Goal: Task Accomplishment & Management: Manage account settings

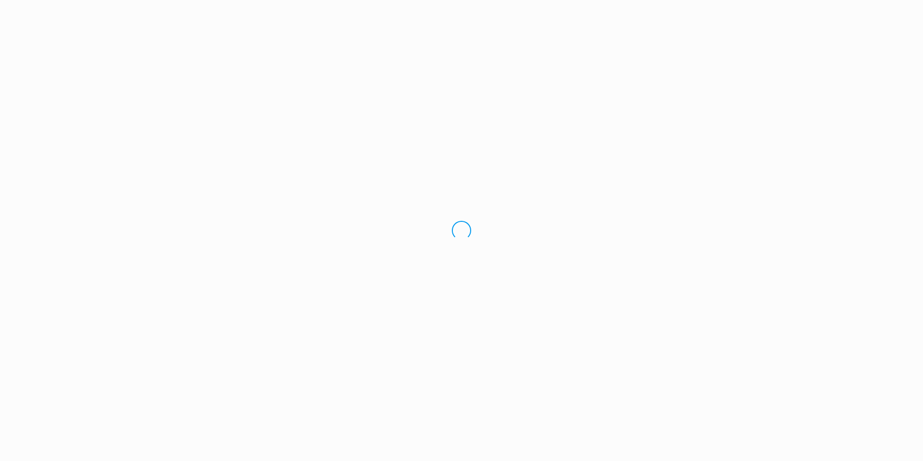
click at [30, 76] on div "Loading.." at bounding box center [461, 230] width 923 height 461
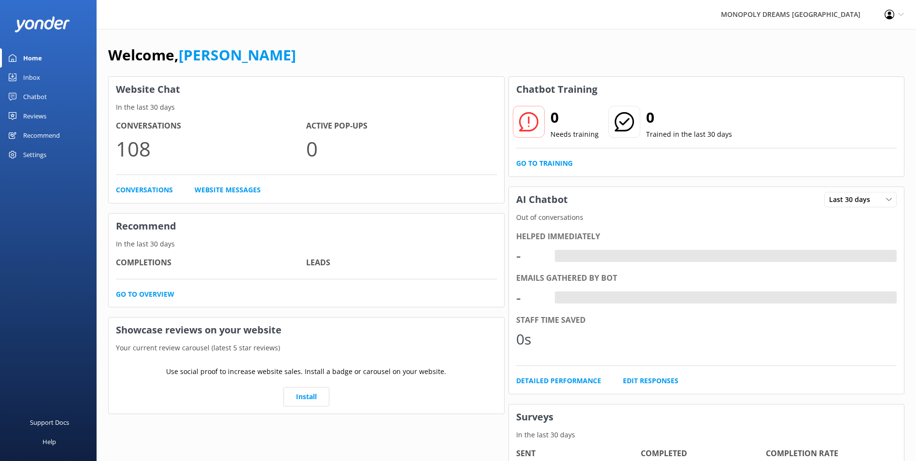
click at [30, 76] on div "Inbox" at bounding box center [31, 77] width 17 height 19
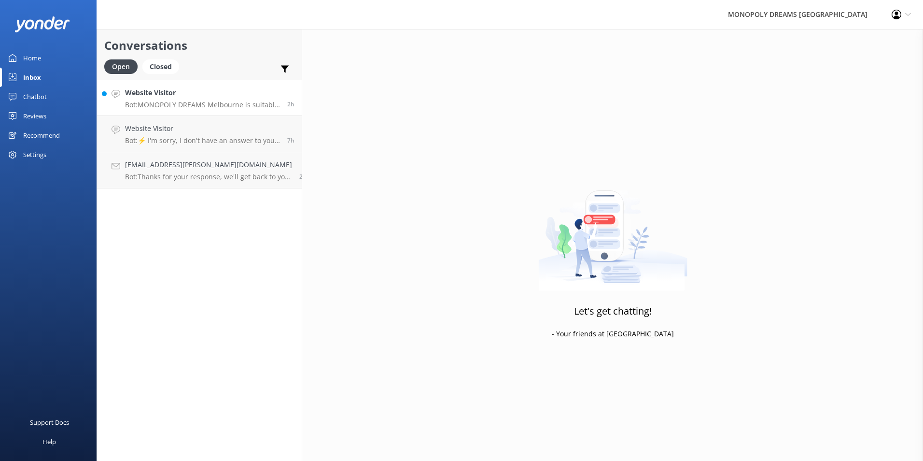
click at [184, 104] on p "Bot: MONOPOLY DREAMS Melbourne is suitable for all ages, including 2-year-olds.…" at bounding box center [202, 104] width 155 height 9
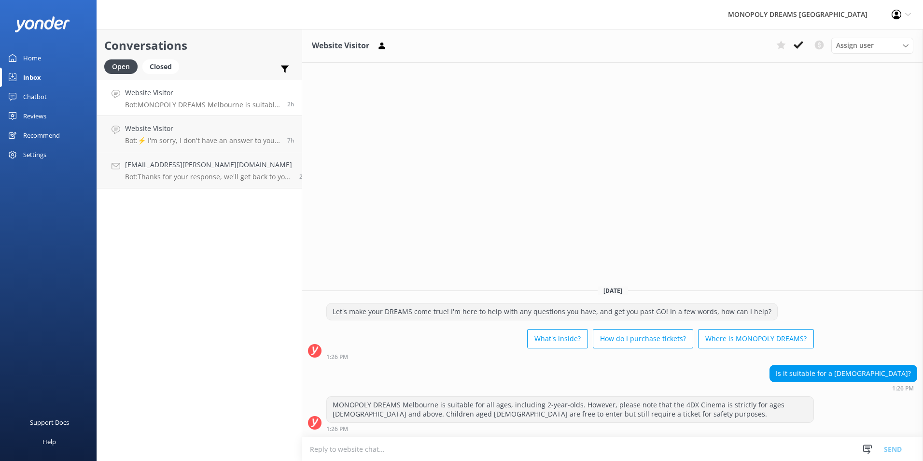
click at [40, 95] on div "Chatbot" at bounding box center [35, 96] width 24 height 19
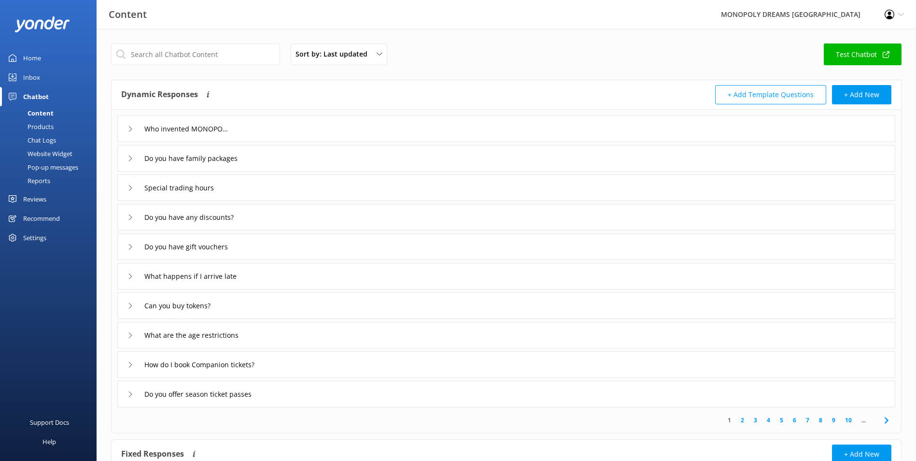
click at [21, 196] on link "Reviews" at bounding box center [48, 198] width 97 height 19
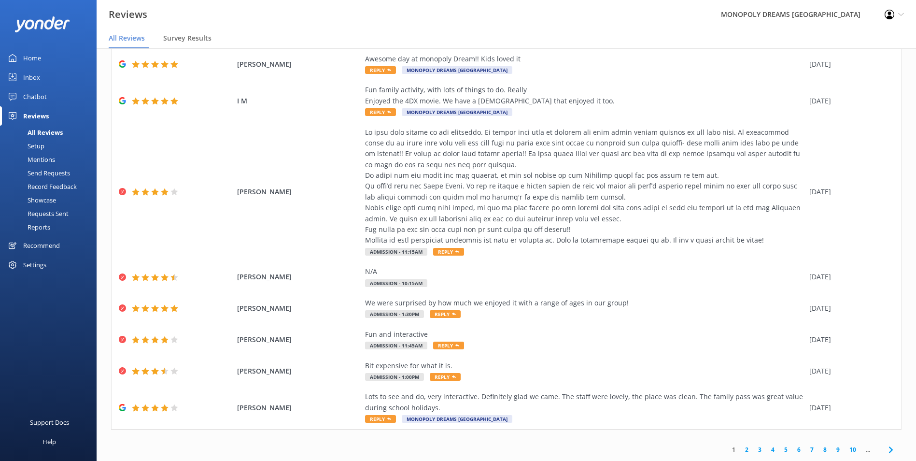
scroll to position [19, 0]
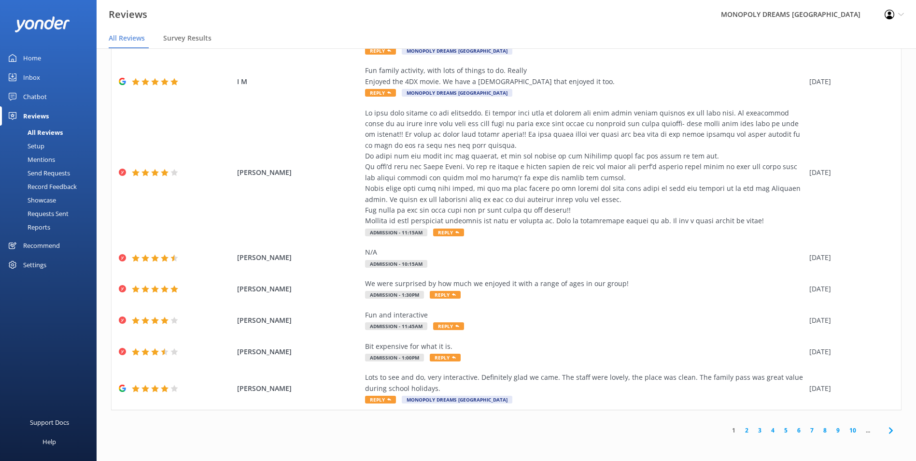
click at [740, 428] on link "2" at bounding box center [746, 429] width 13 height 9
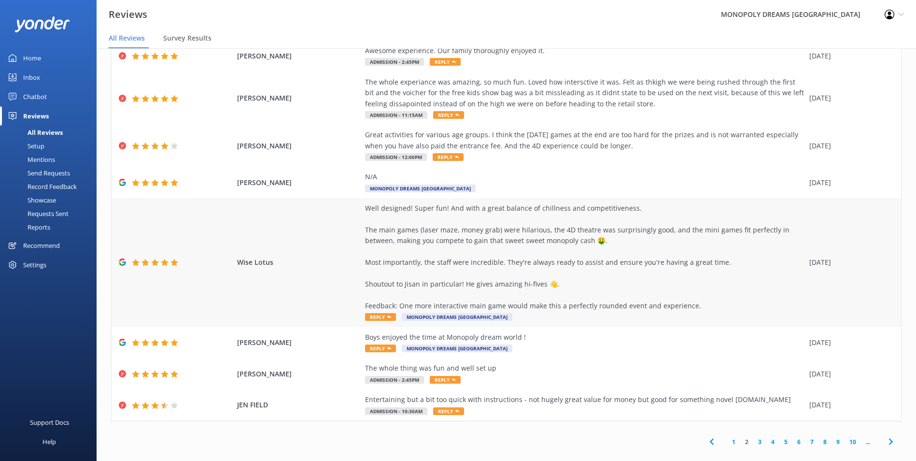
scroll to position [132, 0]
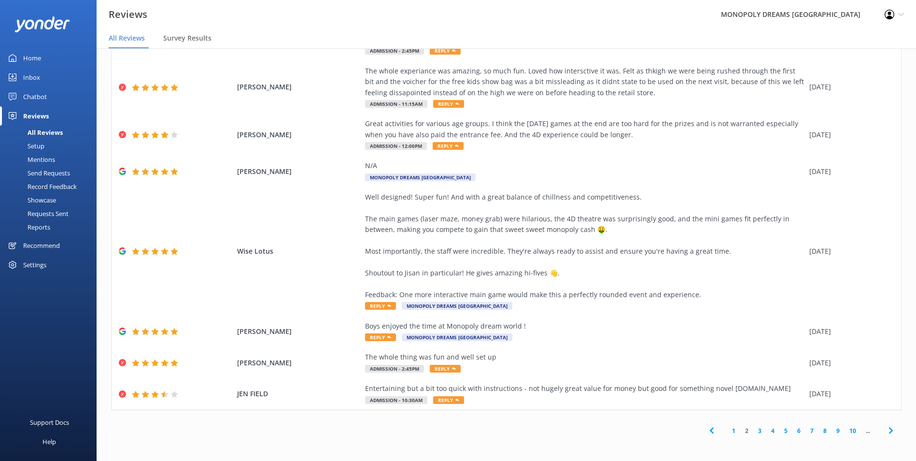
click at [885, 427] on icon at bounding box center [891, 430] width 12 height 12
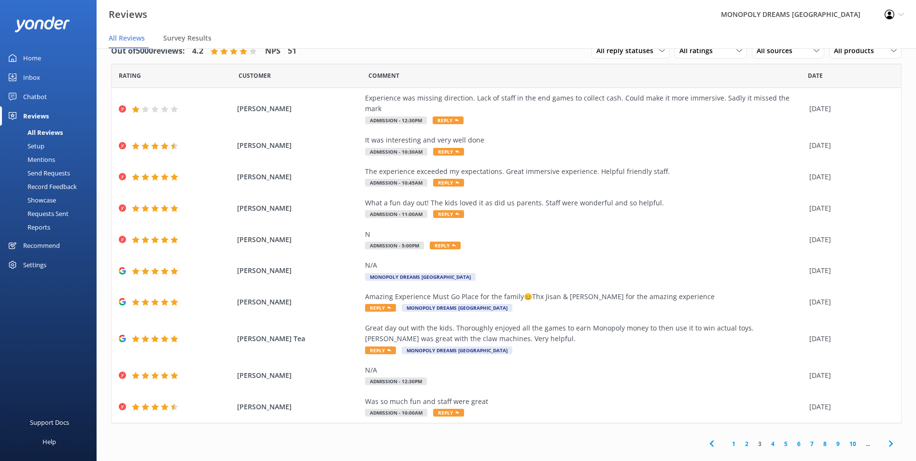
click at [888, 437] on icon at bounding box center [891, 443] width 12 height 12
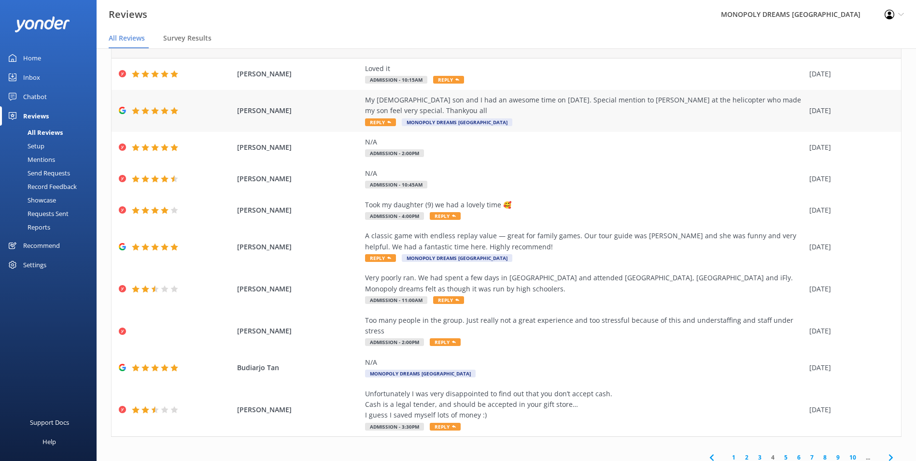
scroll to position [45, 0]
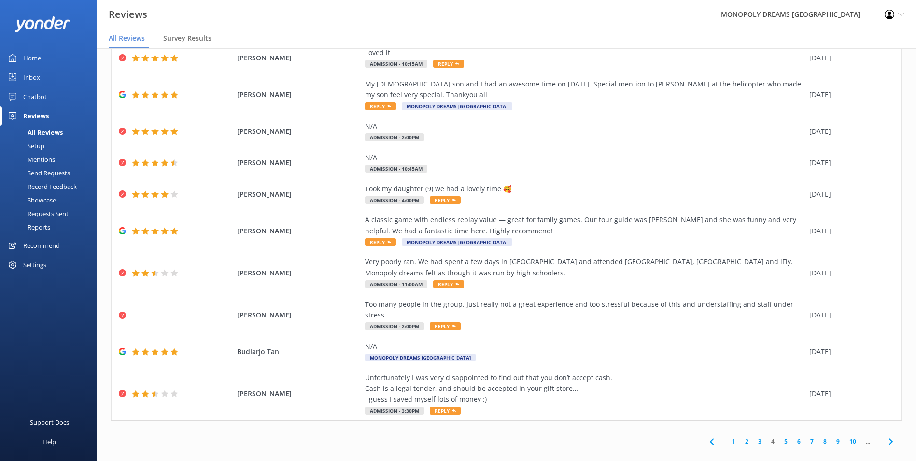
click at [885, 435] on icon at bounding box center [891, 441] width 12 height 12
